Goal: Task Accomplishment & Management: Manage account settings

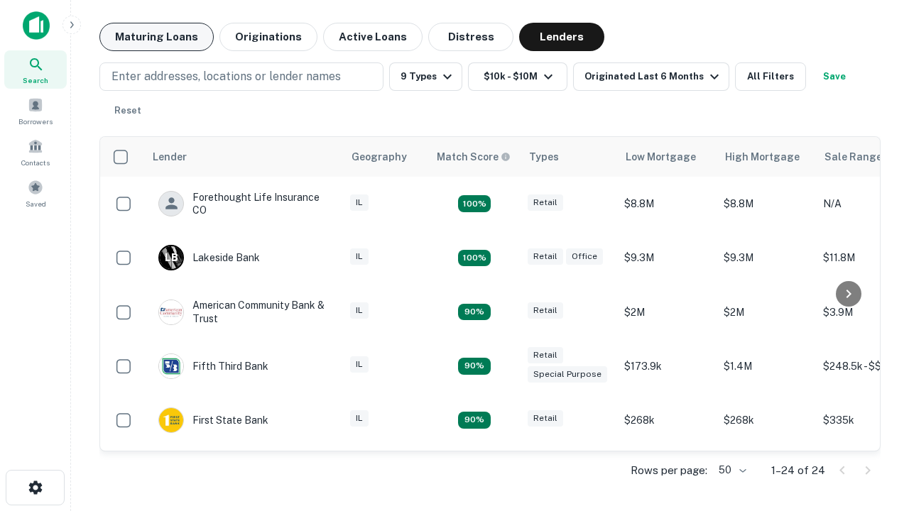
click at [156, 37] on button "Maturing Loans" at bounding box center [156, 37] width 114 height 28
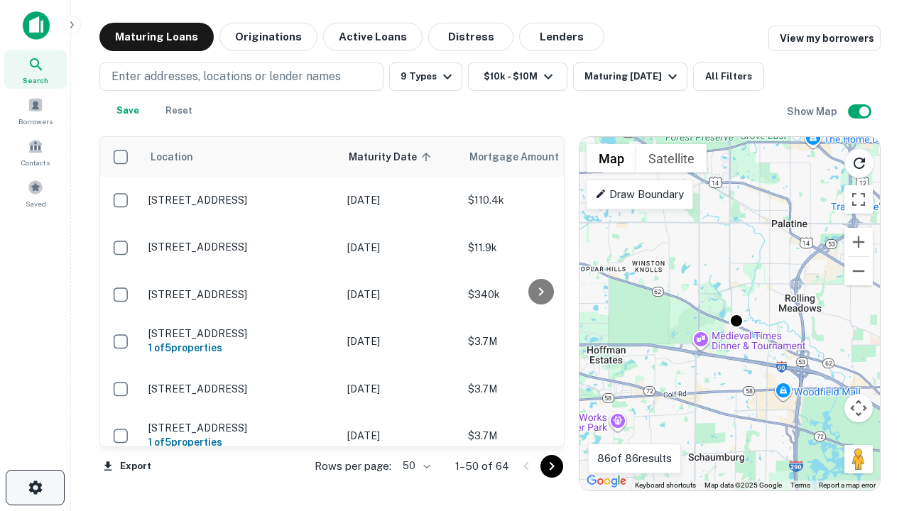
click at [35, 488] on icon "button" at bounding box center [35, 487] width 17 height 17
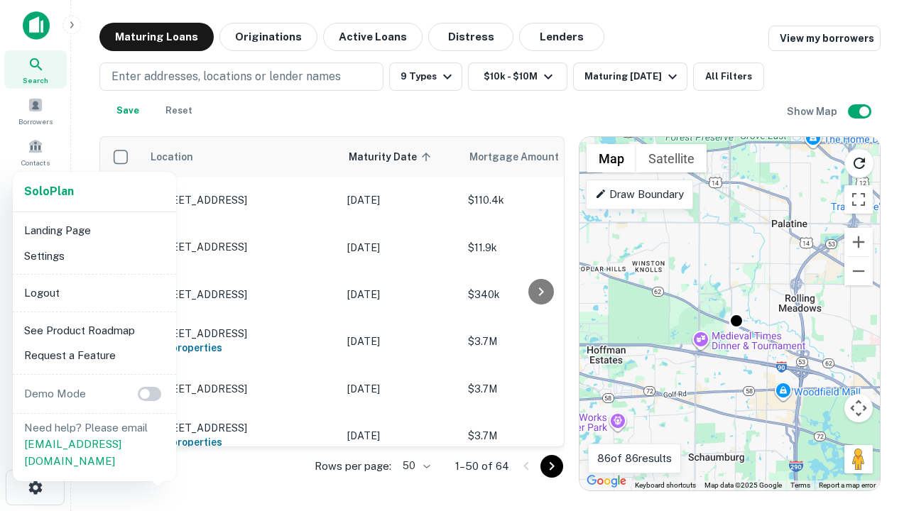
click at [94, 293] on li "Logout" at bounding box center [94, 293] width 152 height 26
